Goal: Task Accomplishment & Management: Manage account settings

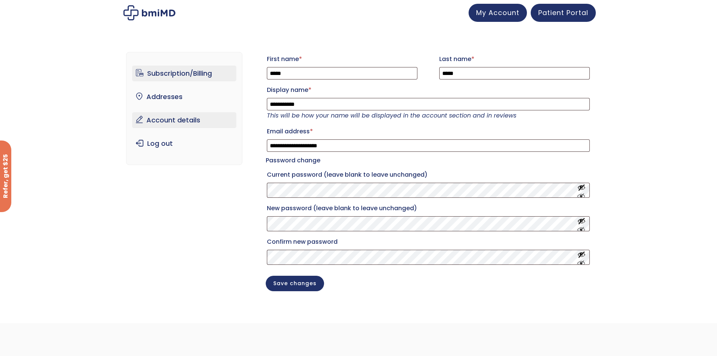
click at [160, 72] on link "Subscription/Billing" at bounding box center [184, 73] width 104 height 16
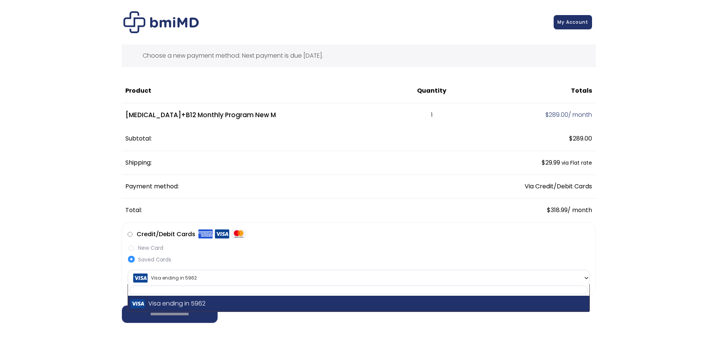
click at [399, 276] on span "Visa ending in 5962" at bounding box center [358, 278] width 457 height 16
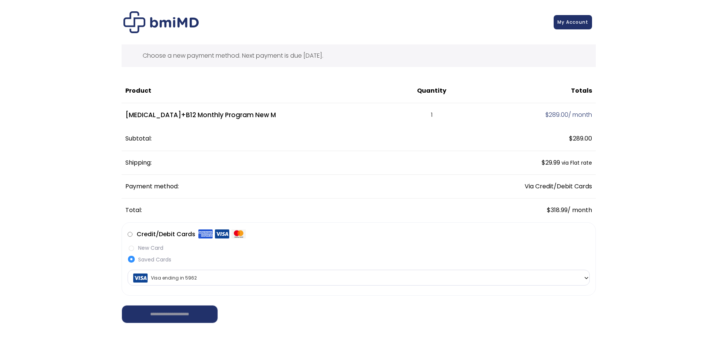
click at [399, 276] on span "Visa ending in 5962" at bounding box center [358, 278] width 457 height 16
click at [151, 248] on label "New Card" at bounding box center [359, 248] width 462 height 8
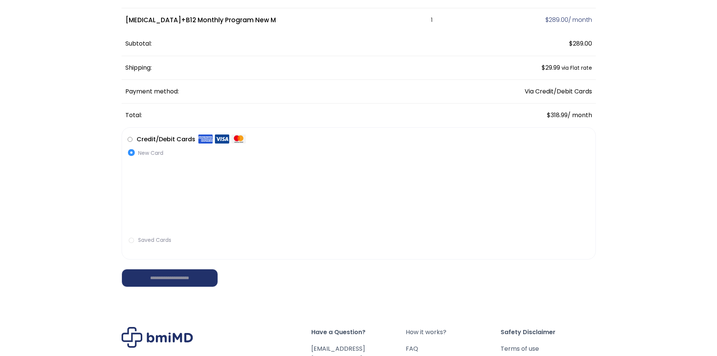
scroll to position [150, 0]
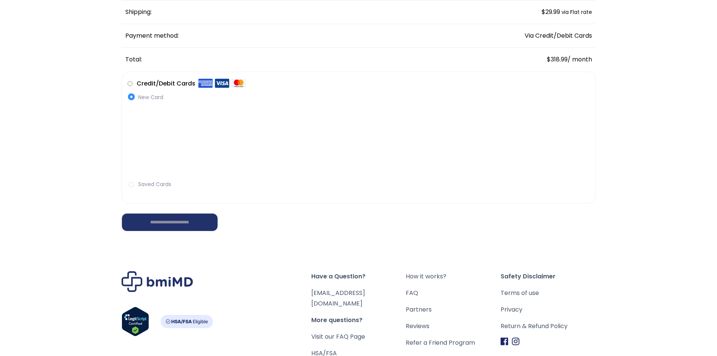
click at [172, 186] on label "Saved Cards" at bounding box center [359, 184] width 462 height 8
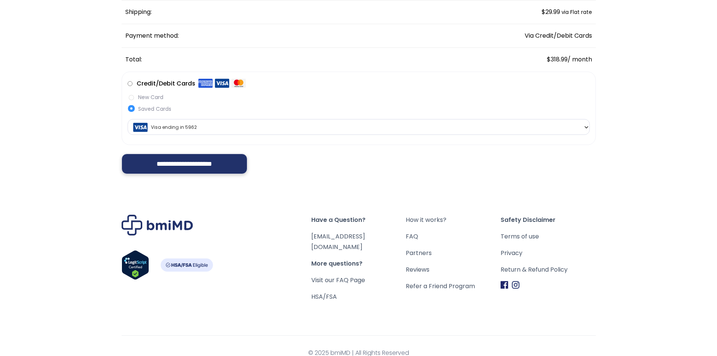
click at [190, 160] on input "**********" at bounding box center [185, 163] width 126 height 20
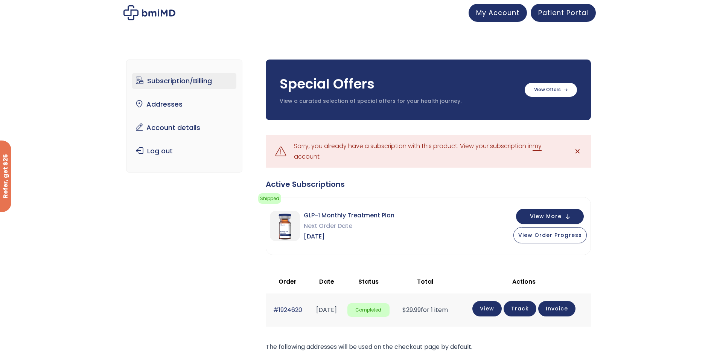
click at [310, 159] on link "my account" at bounding box center [418, 151] width 248 height 20
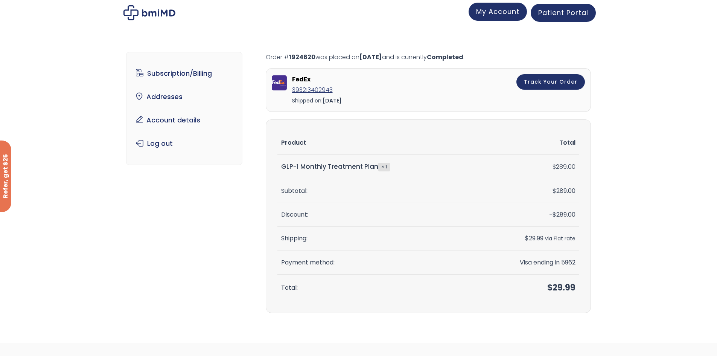
click at [502, 12] on span "My Account" at bounding box center [497, 11] width 43 height 9
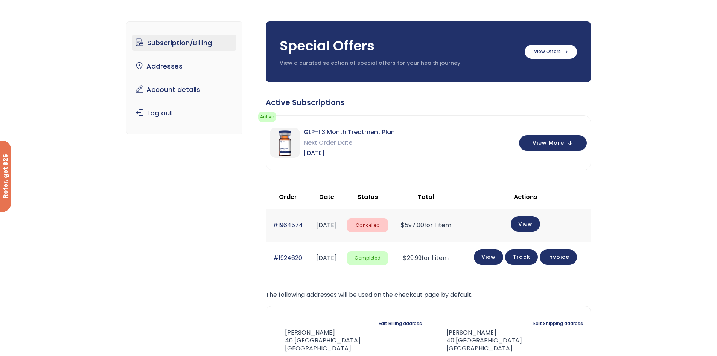
scroll to position [38, 0]
click at [538, 147] on button "View More" at bounding box center [553, 142] width 68 height 15
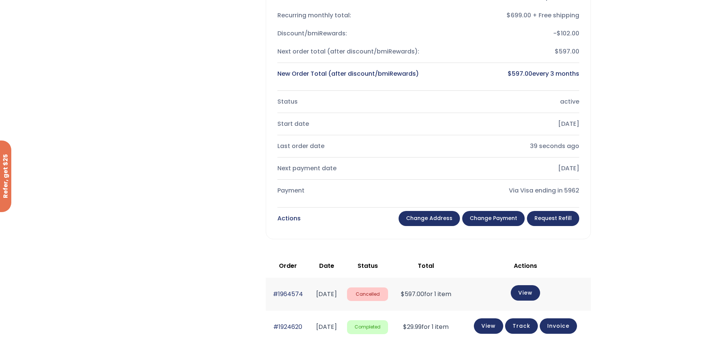
scroll to position [0, 0]
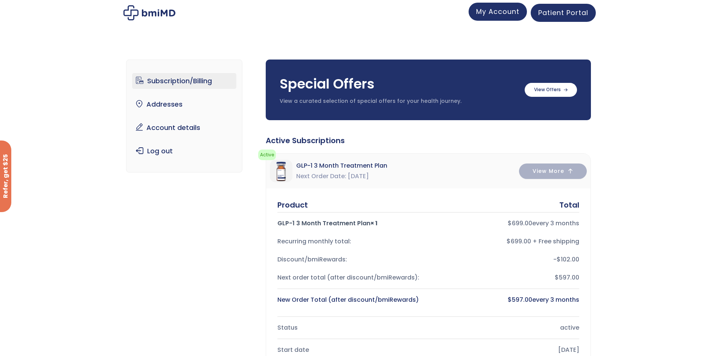
click at [493, 14] on span "My Account" at bounding box center [497, 11] width 43 height 9
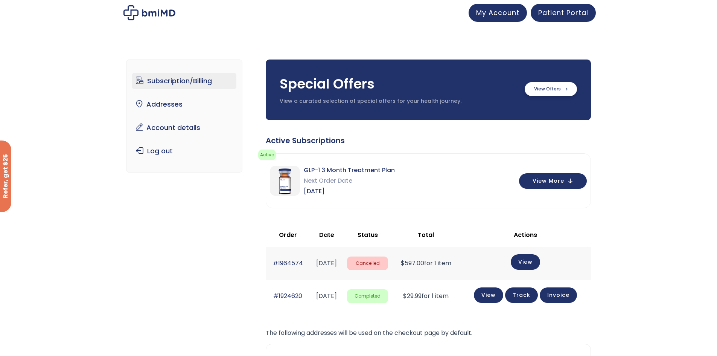
click at [548, 87] on label at bounding box center [550, 89] width 52 height 14
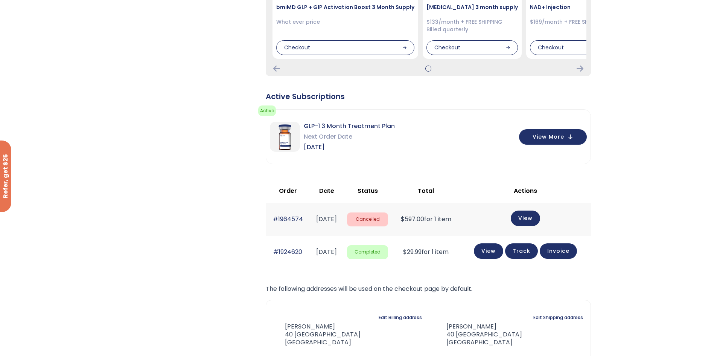
scroll to position [188, 0]
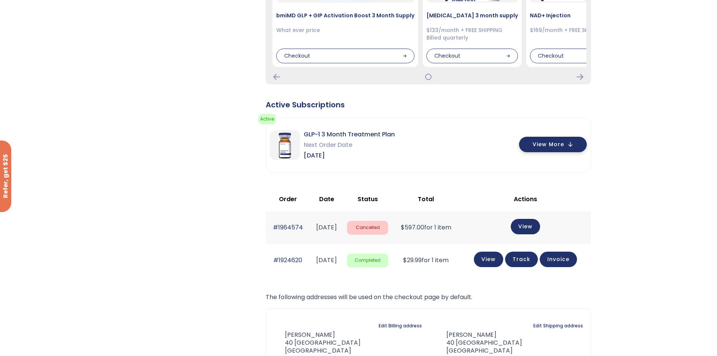
click at [540, 143] on span "View More" at bounding box center [548, 144] width 32 height 5
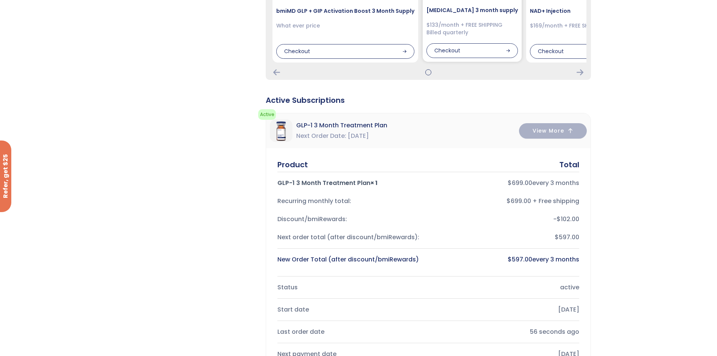
scroll to position [0, 0]
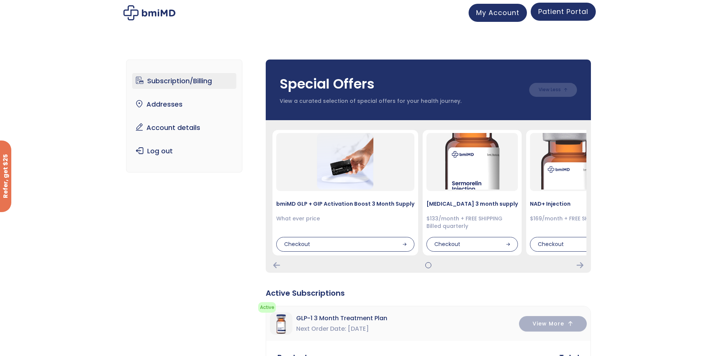
click at [551, 15] on span "Patient Portal" at bounding box center [563, 11] width 50 height 9
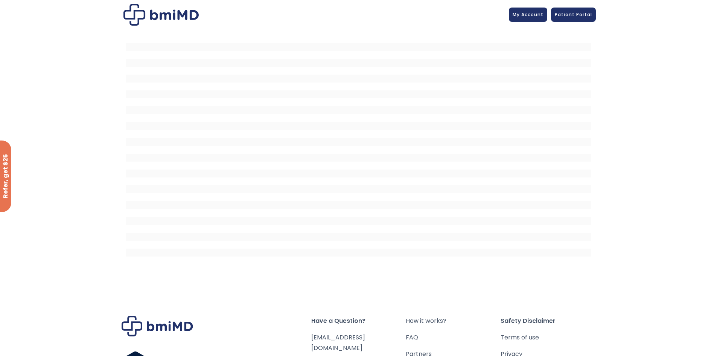
click at [525, 7] on div at bounding box center [359, 15] width 474 height 22
click at [525, 15] on span "My Account" at bounding box center [527, 13] width 31 height 6
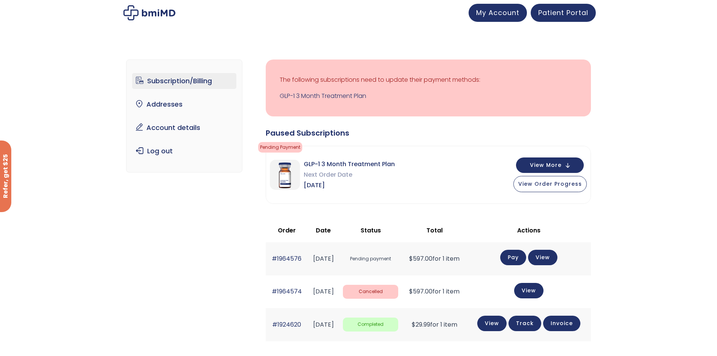
scroll to position [75, 0]
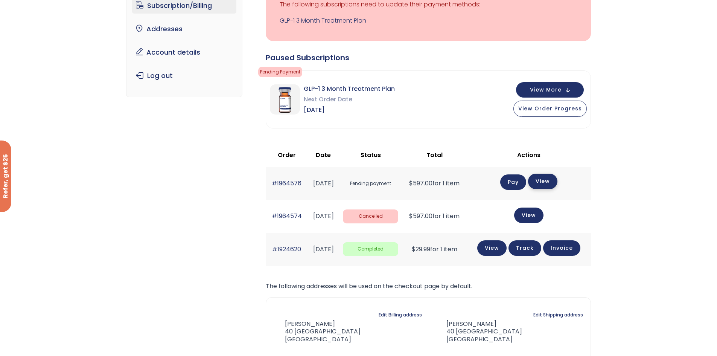
click at [553, 182] on link "View" at bounding box center [542, 180] width 29 height 15
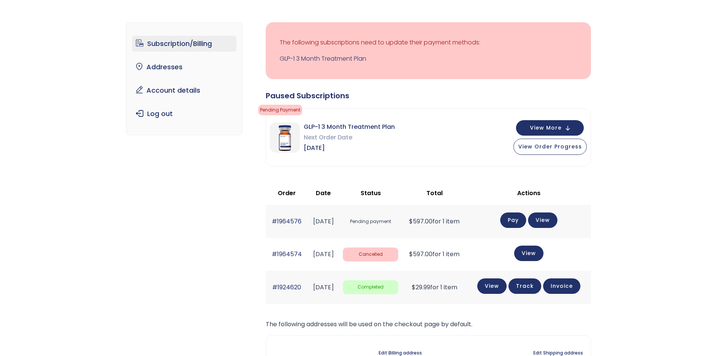
scroll to position [38, 0]
click at [558, 132] on button "View More" at bounding box center [550, 126] width 68 height 15
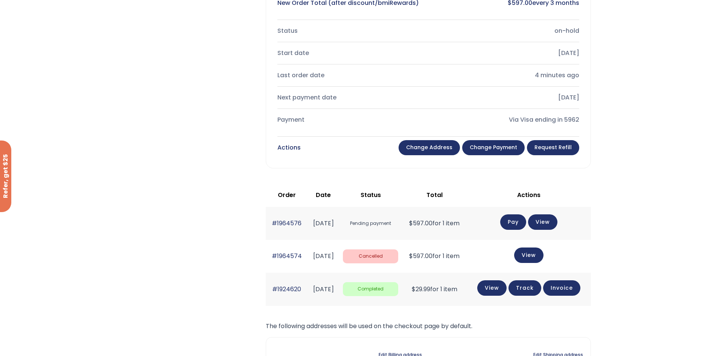
scroll to position [339, 0]
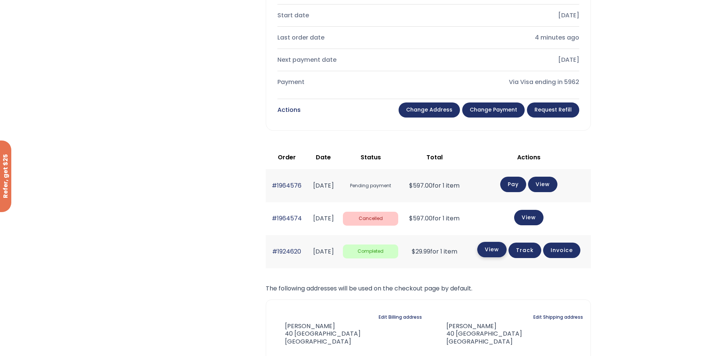
click at [490, 251] on link "View" at bounding box center [491, 249] width 29 height 15
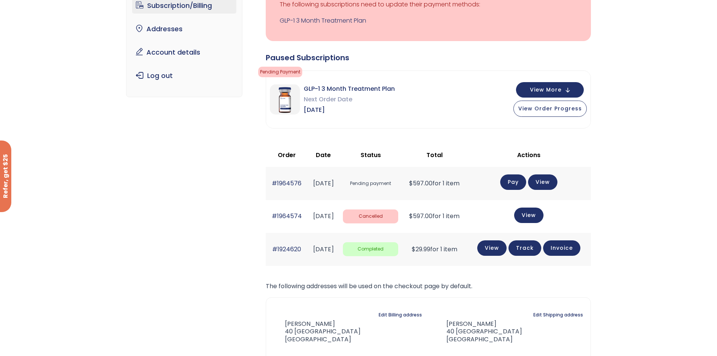
scroll to position [38, 0]
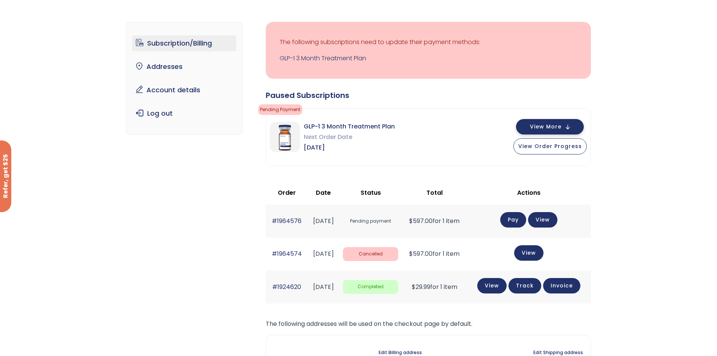
click at [546, 128] on span "View More" at bounding box center [546, 126] width 32 height 5
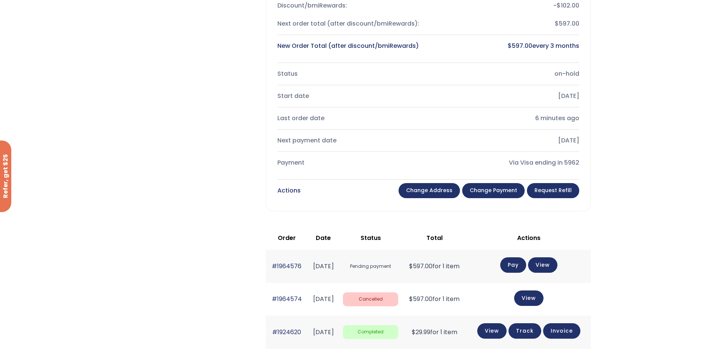
scroll to position [263, 0]
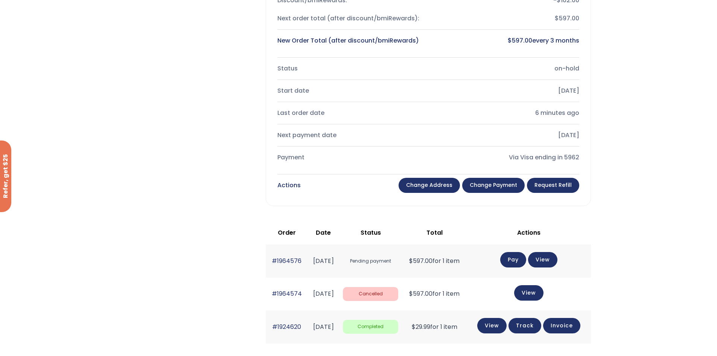
click at [472, 185] on link "Change payment" at bounding box center [493, 185] width 62 height 15
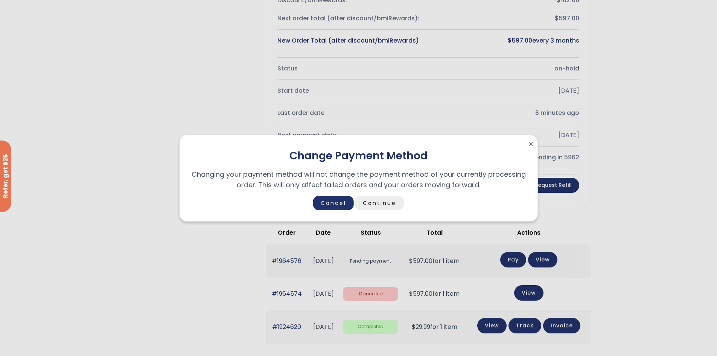
click at [359, 199] on link "Continue" at bounding box center [379, 203] width 49 height 14
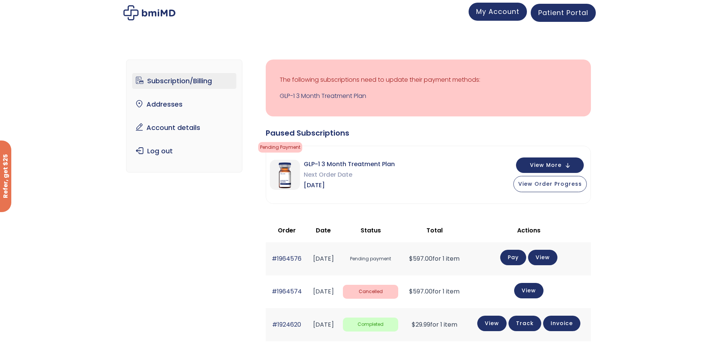
click at [499, 10] on span "My Account" at bounding box center [497, 11] width 43 height 9
